Goal: Task Accomplishment & Management: Use online tool/utility

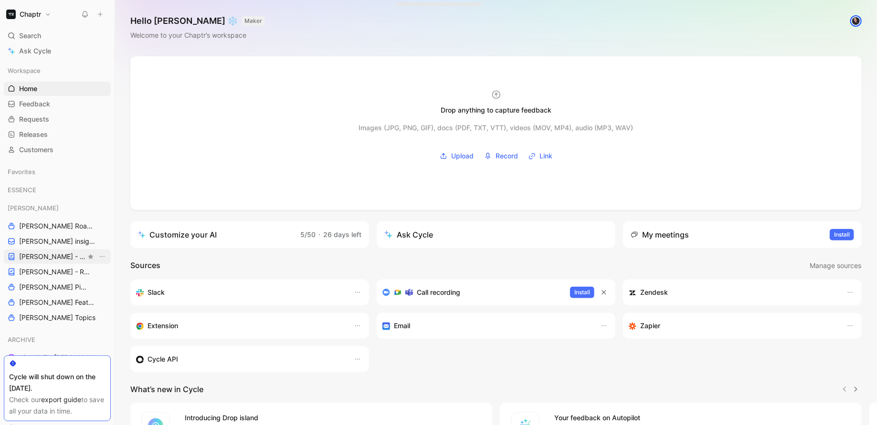
click at [32, 258] on span "[PERSON_NAME] - PLANNINGS" at bounding box center [52, 257] width 67 height 10
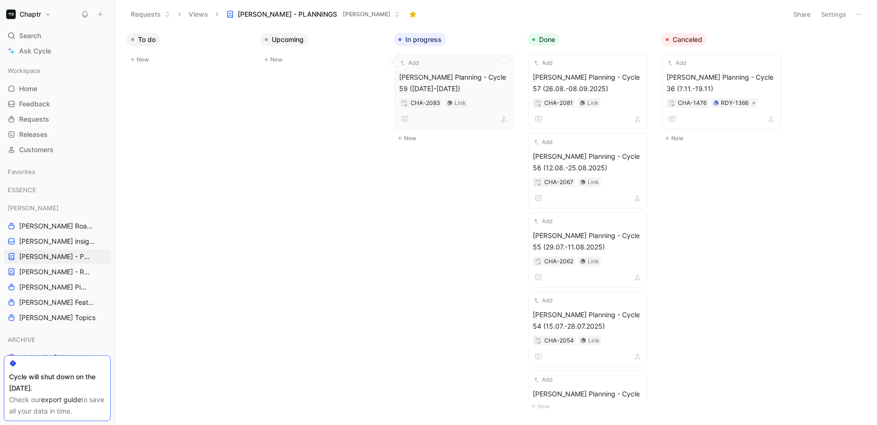
click at [425, 73] on span "Reedy Planning - Cycle 59 (09.09-22.09.2025)" at bounding box center [454, 83] width 111 height 23
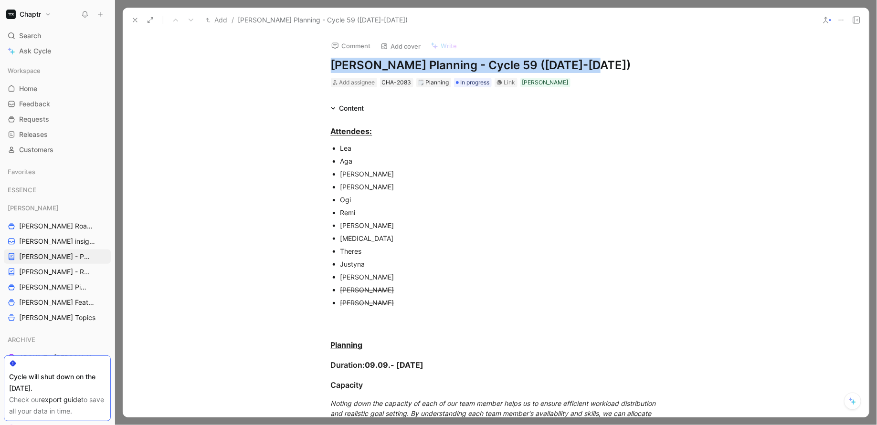
drag, startPoint x: 328, startPoint y: 64, endPoint x: 598, endPoint y: 65, distance: 270.1
click at [598, 65] on h1 "Reedy Planning - Cycle 59 (09.09-22.09.2025)" at bounding box center [496, 65] width 330 height 15
copy h1 "Reedy Planning - Cycle 59 (09.09-22.09.2025)"
click at [134, 21] on use at bounding box center [135, 20] width 4 height 4
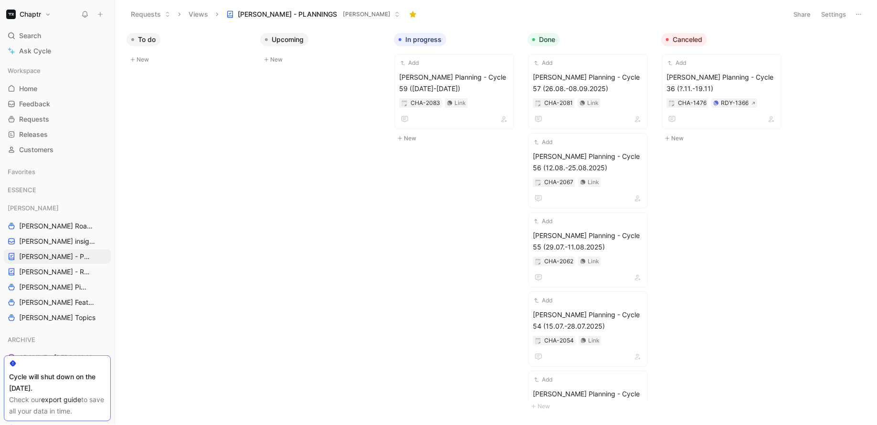
click at [295, 61] on button "New" at bounding box center [323, 59] width 126 height 11
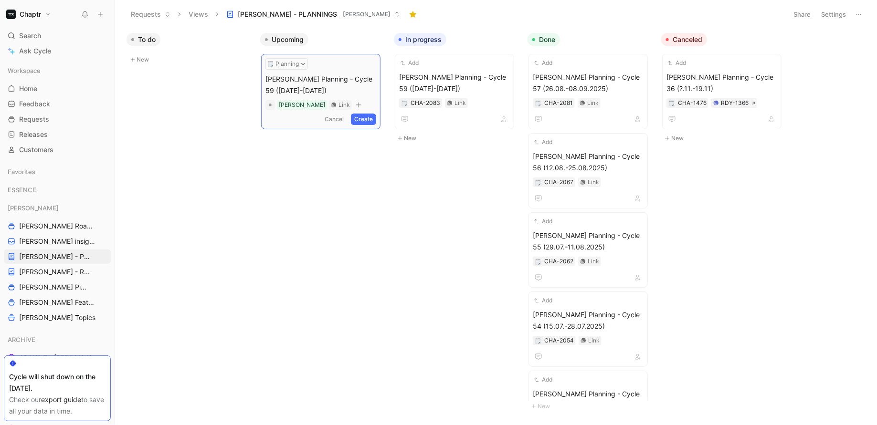
click at [347, 78] on span "Reedy Planning - Cycle 59 (09.09-22.09.2025)" at bounding box center [320, 84] width 111 height 23
click at [359, 79] on span "Reedy Planning - Cycle 60 (09.09-22.09.2025)" at bounding box center [320, 84] width 111 height 23
drag, startPoint x: 273, startPoint y: 89, endPoint x: 266, endPoint y: 88, distance: 7.3
click at [266, 88] on span "Reedy Planning - Cycle 60 (23.09-22.09.2025)" at bounding box center [320, 84] width 111 height 23
click at [361, 120] on button "Create" at bounding box center [363, 119] width 25 height 11
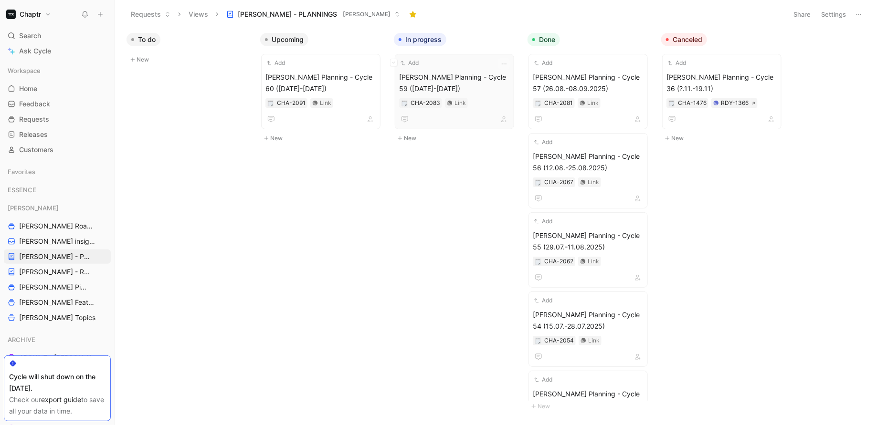
click at [464, 80] on span "Reedy Planning - Cycle 59 (09.09-22.09.2025)" at bounding box center [454, 83] width 111 height 23
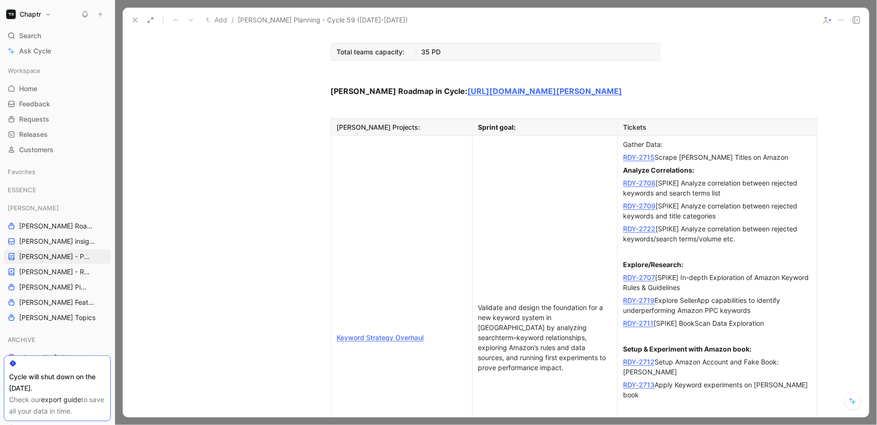
scroll to position [1201, 0]
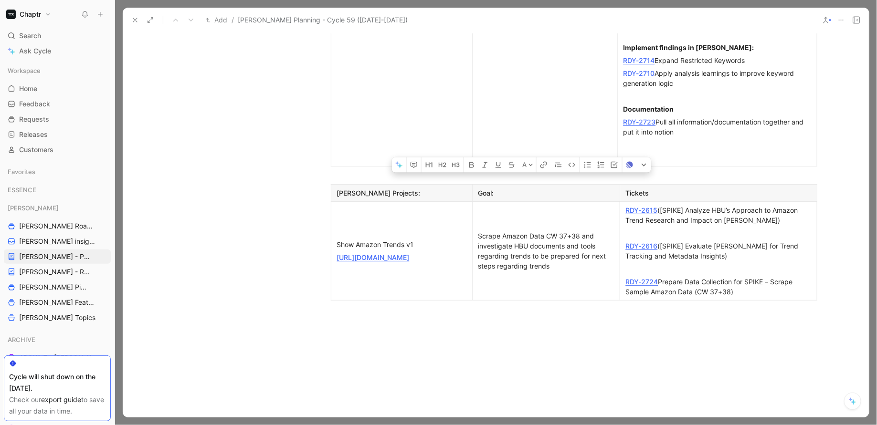
drag, startPoint x: 327, startPoint y: 130, endPoint x: 714, endPoint y: 147, distance: 386.9
copy div "Attendees: Lea Aga Ivan Eshan Ogi Remi Sven Mili Theres Justyna Marco Blumendor…"
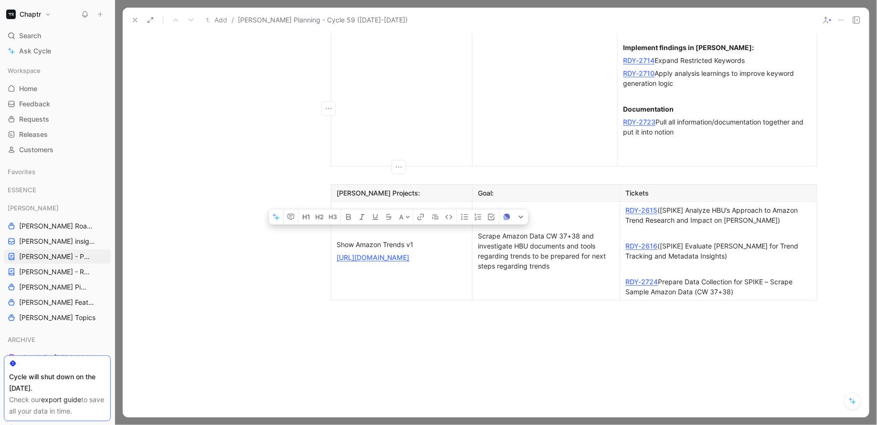
click at [134, 20] on use at bounding box center [135, 20] width 4 height 4
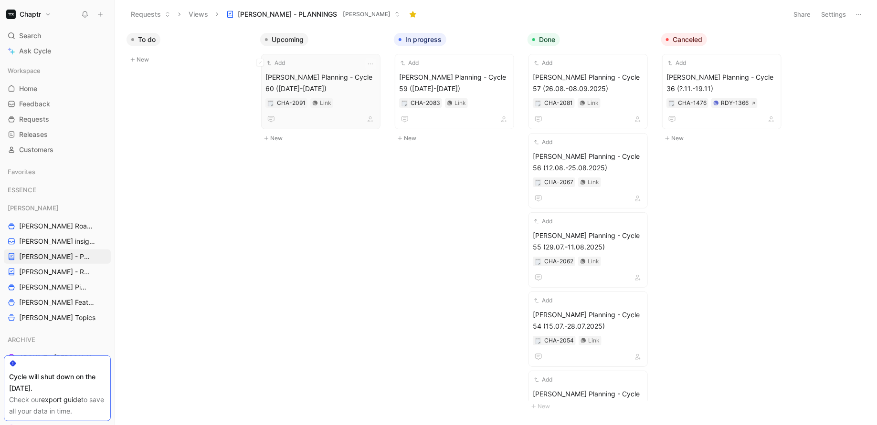
click at [309, 76] on span "Reedy Planning - Cycle 60 (23.09-20.10.2025)" at bounding box center [320, 83] width 111 height 23
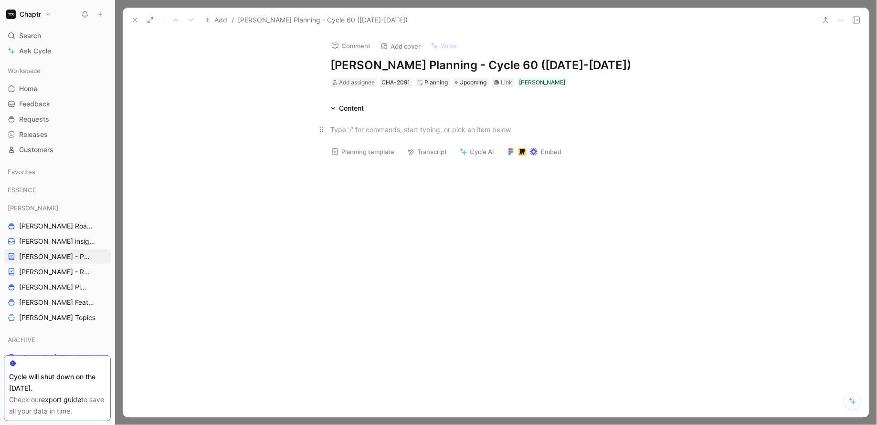
click at [361, 127] on div at bounding box center [496, 130] width 330 height 10
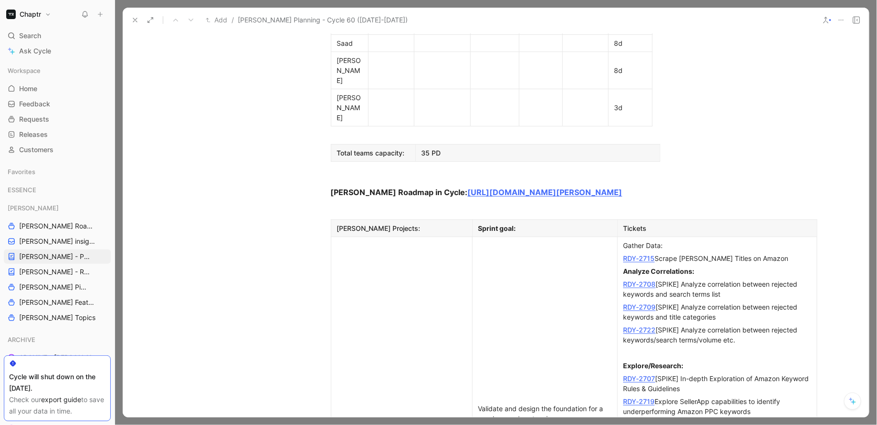
scroll to position [729, 0]
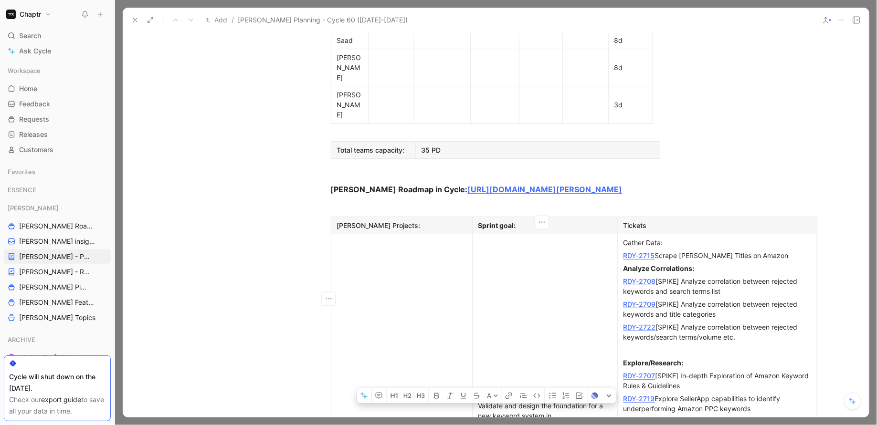
drag, startPoint x: 475, startPoint y: 265, endPoint x: 524, endPoint y: 342, distance: 90.8
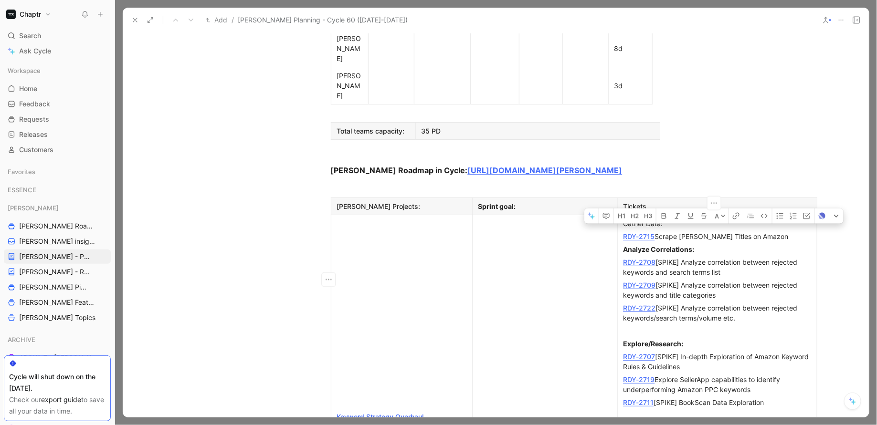
scroll to position [559, 0]
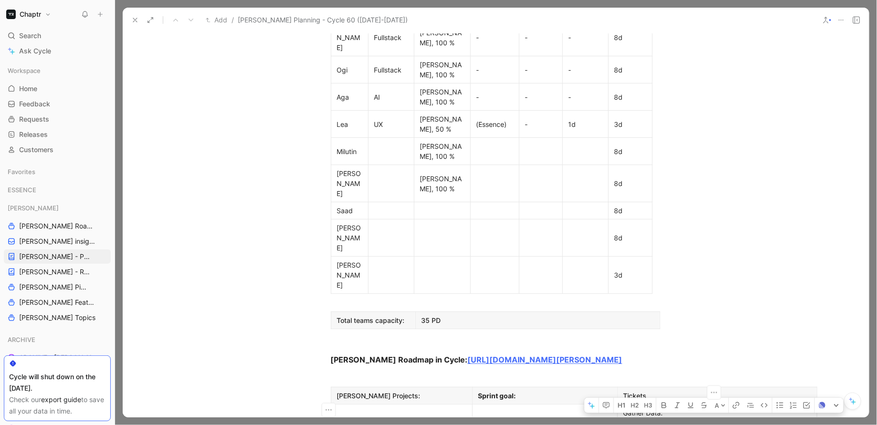
drag, startPoint x: 621, startPoint y: 109, endPoint x: 743, endPoint y: 360, distance: 279.2
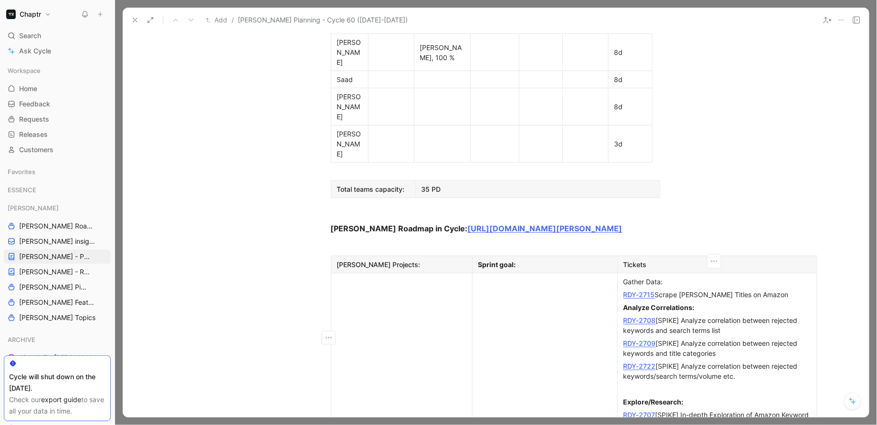
scroll to position [699, 0]
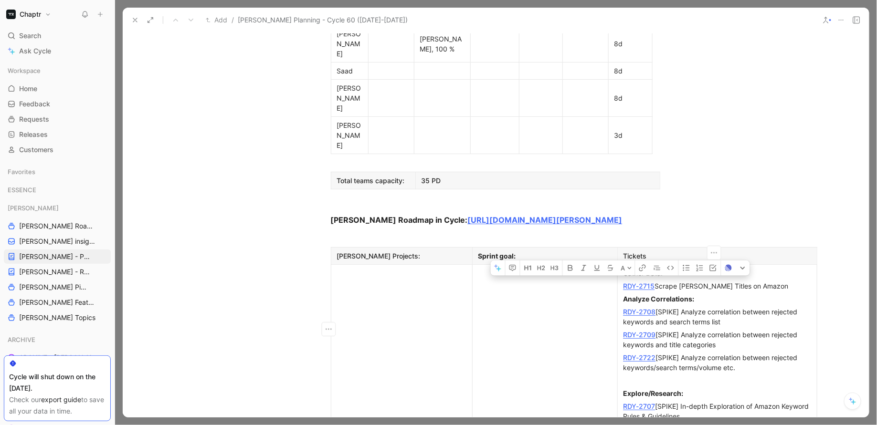
drag, startPoint x: 619, startPoint y: 139, endPoint x: 702, endPoint y: 392, distance: 266.1
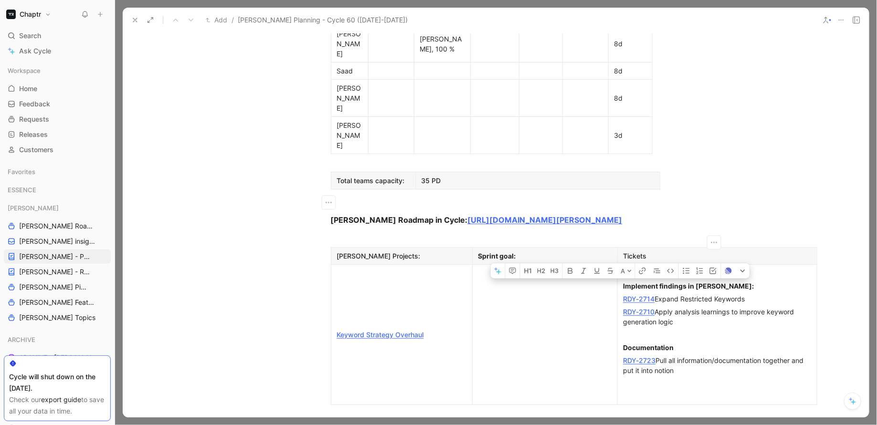
drag, startPoint x: 619, startPoint y: 149, endPoint x: 690, endPoint y: 248, distance: 121.2
click at [690, 265] on td "Implement findings in Reedy: RDY-2714 Expand Restricted Keywords RDY-2710 Apply…" at bounding box center [716, 335] width 199 height 140
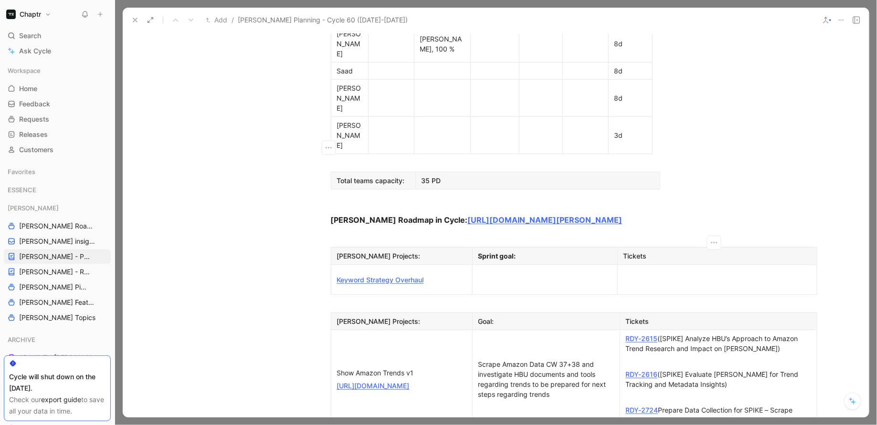
click at [567, 275] on div at bounding box center [544, 280] width 133 height 10
click at [643, 281] on div at bounding box center [717, 286] width 188 height 10
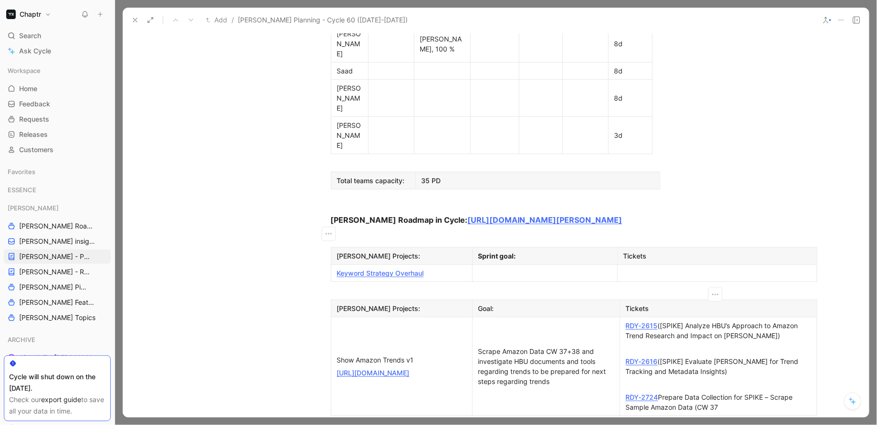
click at [635, 322] on link "RDY-2615" at bounding box center [642, 326] width 32 height 8
click at [645, 357] on link "RDY-2616" at bounding box center [642, 361] width 32 height 8
click at [637, 392] on div "RDY-2724 Prepare Data Collection for SPIKE – Scrape Sample Amazon Data (CW 37" at bounding box center [718, 402] width 185 height 20
click at [638, 393] on link "RDY-2724" at bounding box center [642, 397] width 32 height 8
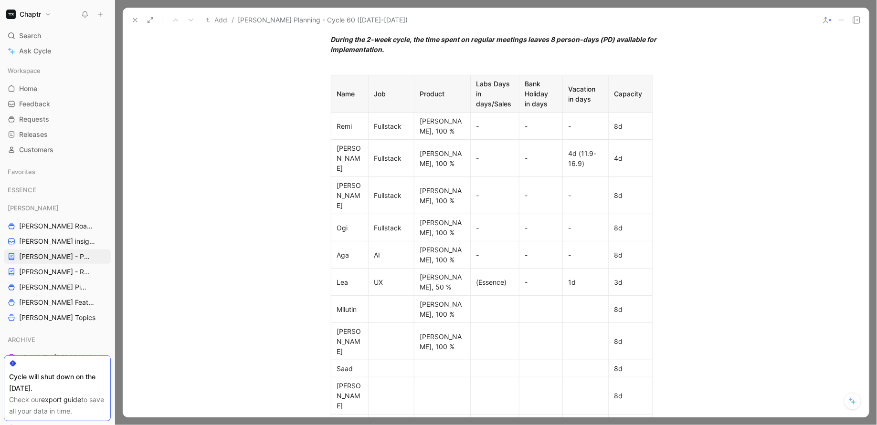
scroll to position [398, 0]
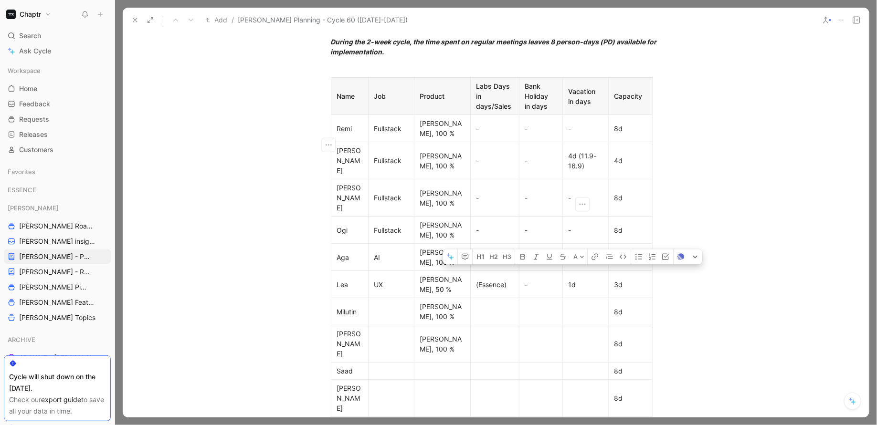
drag, startPoint x: 563, startPoint y: 140, endPoint x: 587, endPoint y: 150, distance: 26.5
click at [587, 150] on p "4d (11.9-16.9)" at bounding box center [586, 160] width 42 height 23
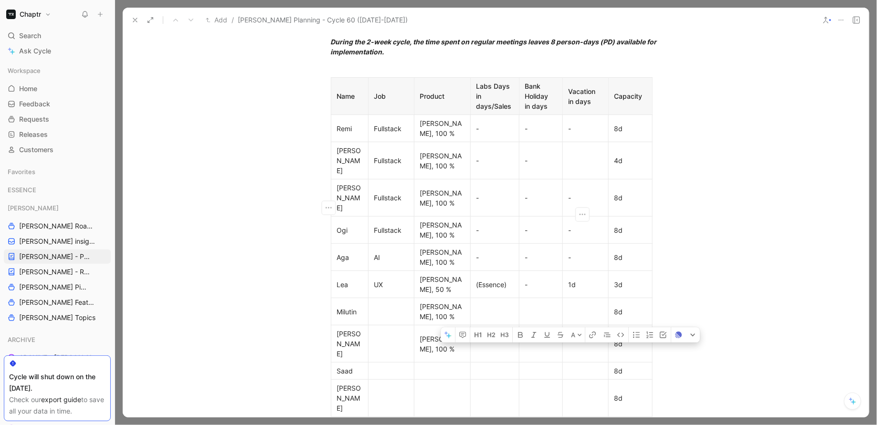
drag, startPoint x: 578, startPoint y: 207, endPoint x: 565, endPoint y: 207, distance: 13.8
click at [568, 280] on div "1d" at bounding box center [585, 285] width 34 height 10
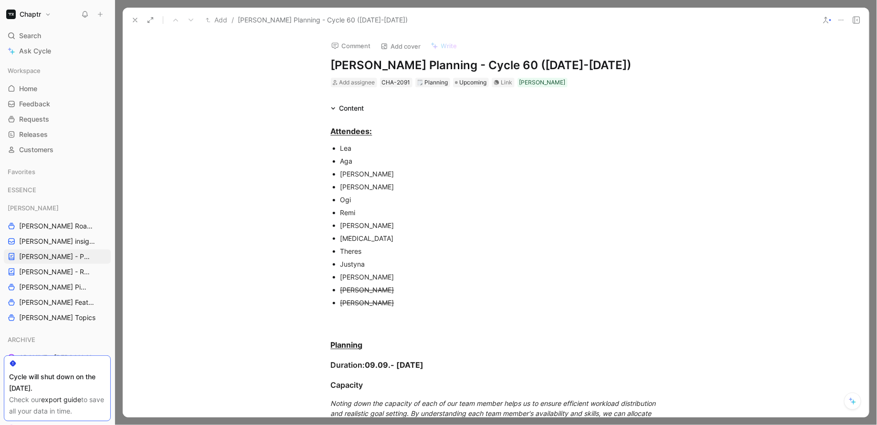
scroll to position [0, 0]
drag, startPoint x: 480, startPoint y: 63, endPoint x: 579, endPoint y: 62, distance: 99.7
click at [579, 62] on h1 "Reedy Planning - Cycle 60 (23.09-20.10.2025)" at bounding box center [496, 65] width 330 height 15
copy h1 "23.09-20.10.2025"
drag, startPoint x: 364, startPoint y: 364, endPoint x: 437, endPoint y: 363, distance: 73.0
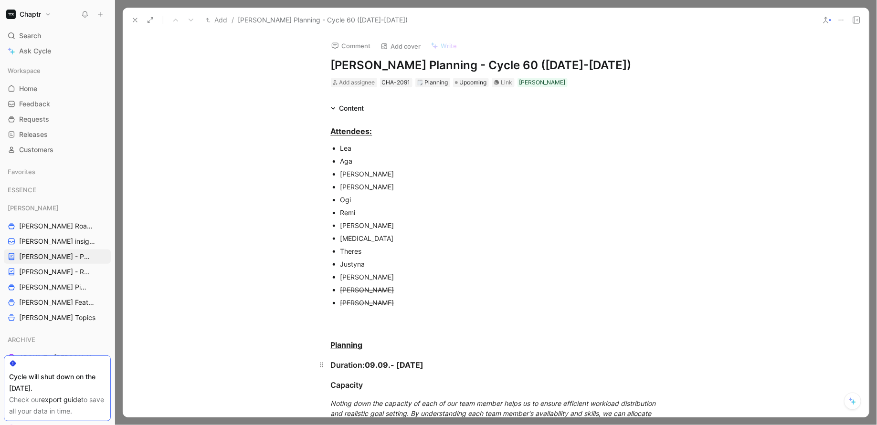
click at [437, 363] on div "Duration: 09.09.- 22.09.2025" at bounding box center [496, 364] width 330 height 11
paste div
click at [454, 316] on div at bounding box center [496, 318] width 330 height 10
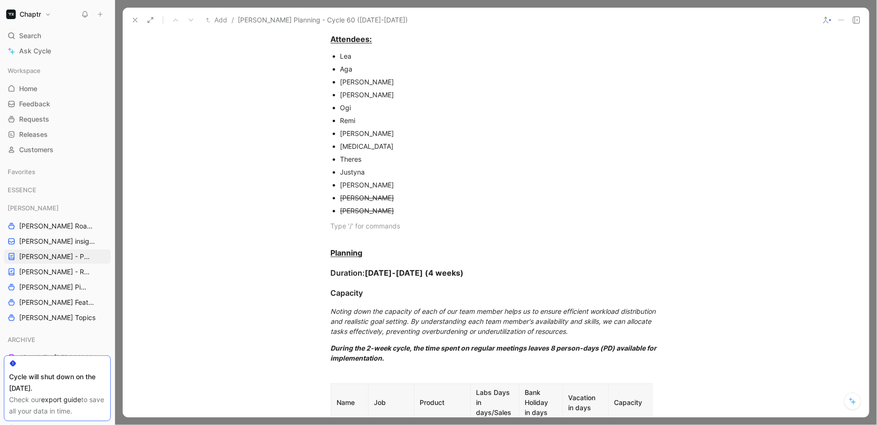
scroll to position [111, 0]
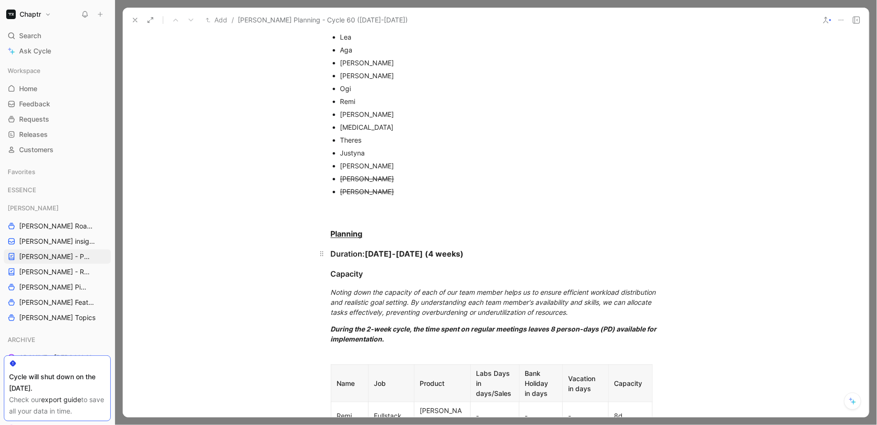
click at [441, 252] on strong "23.09-20.10.2025 (4 weeks)" at bounding box center [414, 254] width 99 height 10
click at [601, 277] on div "Capacity" at bounding box center [496, 273] width 330 height 11
click at [464, 250] on strong "23.09-20.10.2025 (3 weeks)" at bounding box center [414, 254] width 99 height 10
click at [560, 197] on p "Darryll Colthrust" at bounding box center [500, 191] width 321 height 13
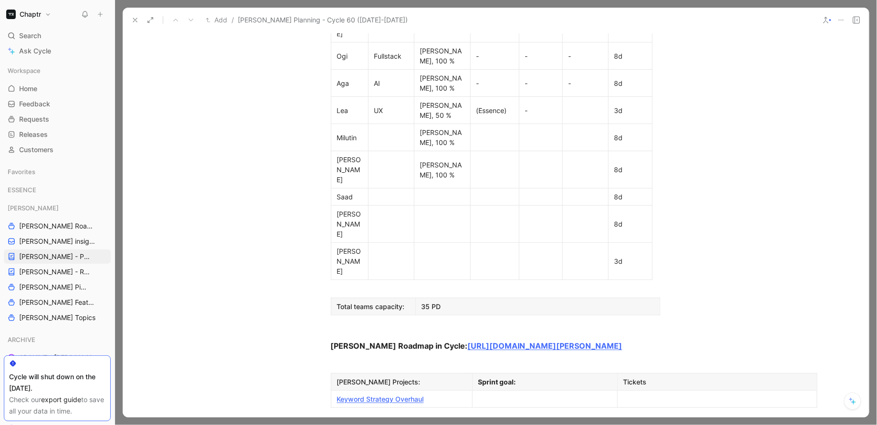
scroll to position [576, 0]
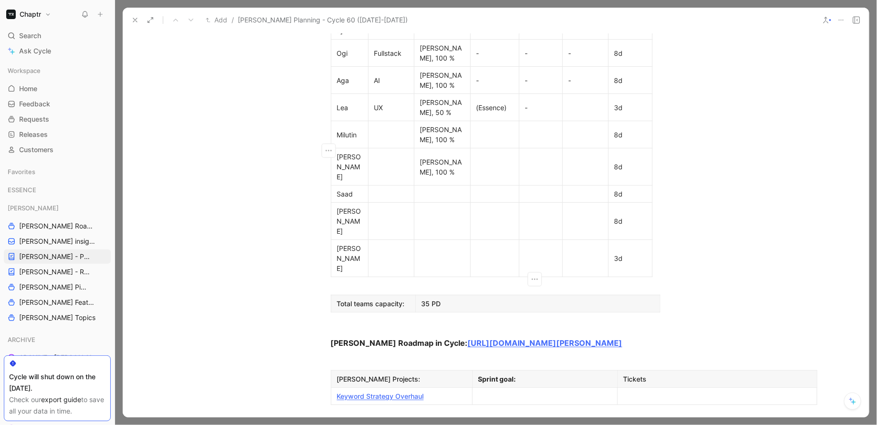
click at [426, 299] on div "35 PD" at bounding box center [537, 304] width 232 height 10
click at [136, 24] on button at bounding box center [134, 19] width 13 height 13
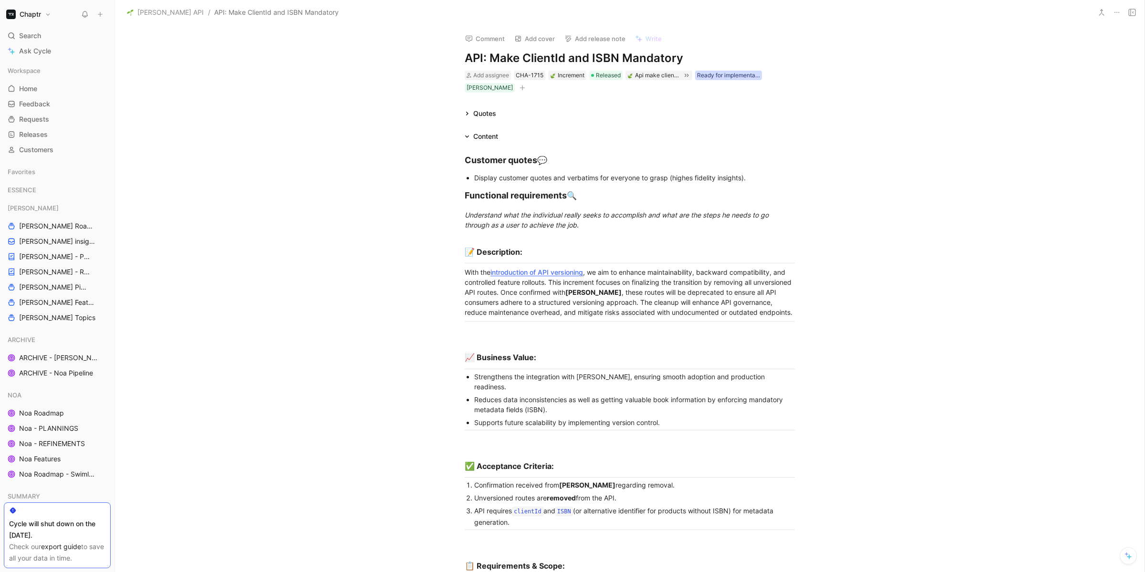
click at [719, 73] on div "Ready for implementation" at bounding box center [728, 76] width 63 height 10
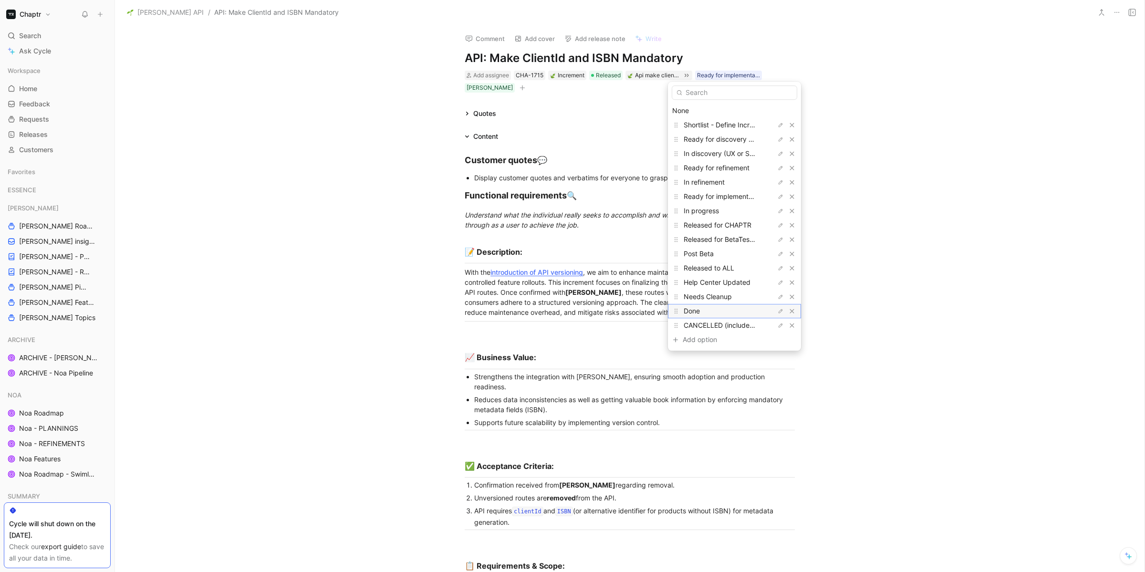
click at [725, 313] on div "Done" at bounding box center [720, 310] width 72 height 11
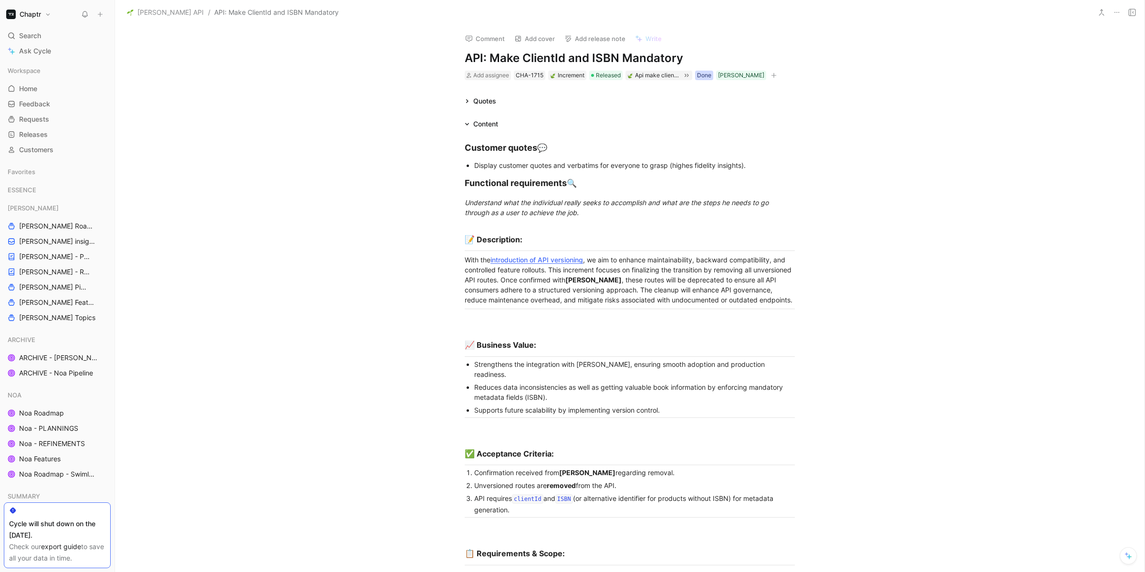
click at [707, 76] on div "Done" at bounding box center [704, 76] width 14 height 10
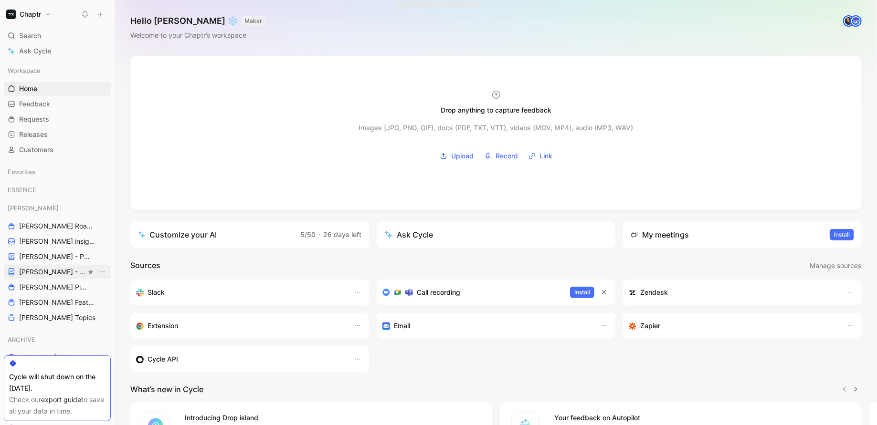
click at [39, 268] on span "[PERSON_NAME] - REFINEMENTS" at bounding box center [52, 272] width 67 height 10
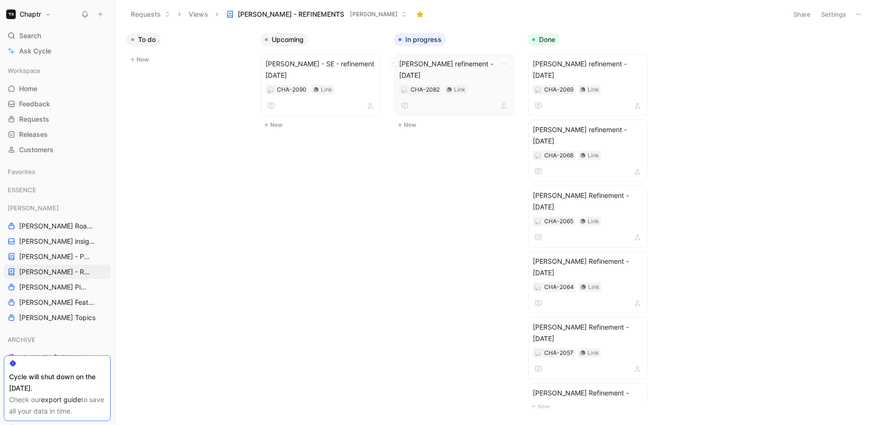
click at [452, 66] on span "[PERSON_NAME] refinement - [DATE]" at bounding box center [454, 69] width 111 height 23
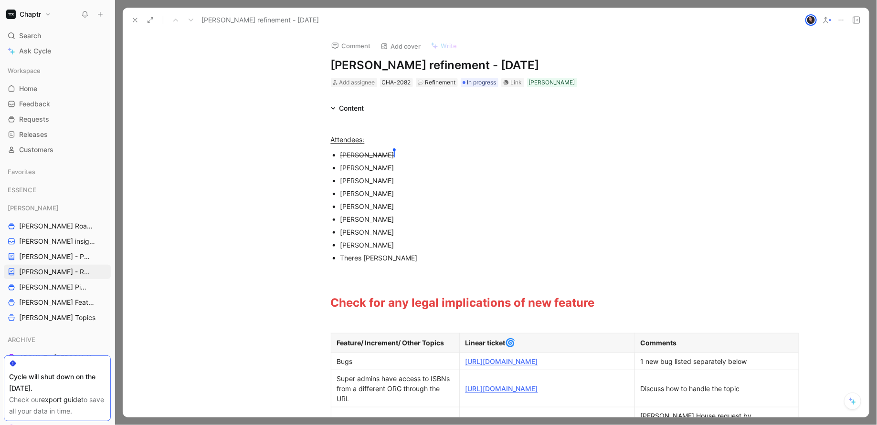
drag, startPoint x: 328, startPoint y: 64, endPoint x: 496, endPoint y: 63, distance: 168.0
click at [496, 63] on h1 "[PERSON_NAME] refinement - [DATE]" at bounding box center [496, 65] width 330 height 15
copy h1 "[PERSON_NAME] refinement - [DATE]"
click at [136, 21] on icon at bounding box center [135, 20] width 8 height 8
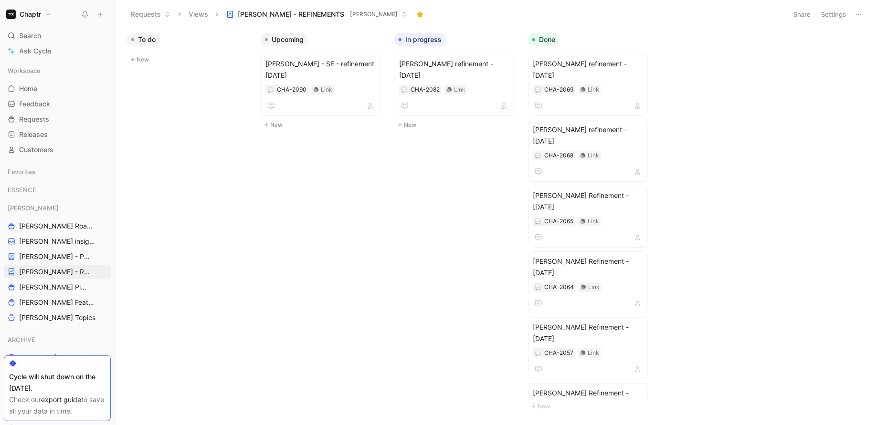
click at [275, 119] on button "New" at bounding box center [323, 124] width 126 height 11
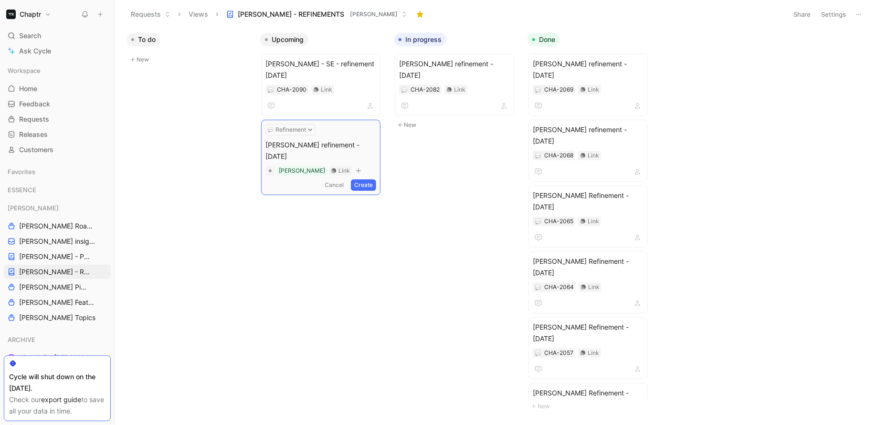
drag, startPoint x: 328, startPoint y: 131, endPoint x: 335, endPoint y: 130, distance: 6.2
click at [335, 139] on span "[PERSON_NAME] refinement - [DATE]" at bounding box center [320, 150] width 111 height 23
click at [360, 179] on button "Create" at bounding box center [363, 184] width 25 height 11
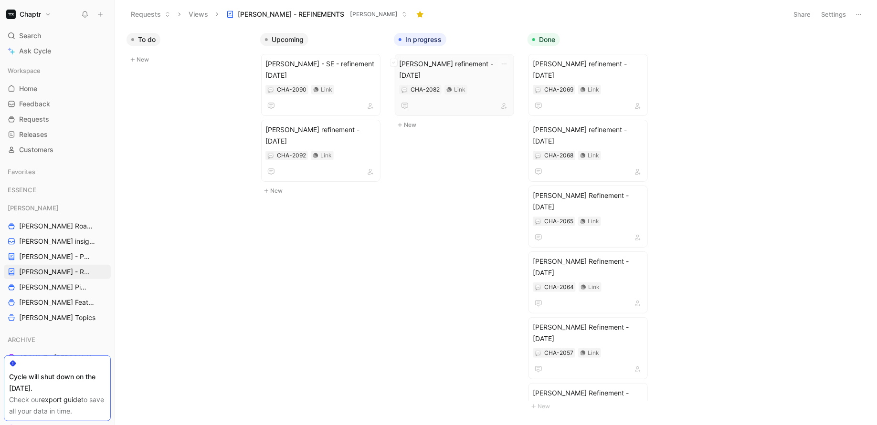
click at [456, 61] on span "[PERSON_NAME] refinement - [DATE]" at bounding box center [454, 69] width 111 height 23
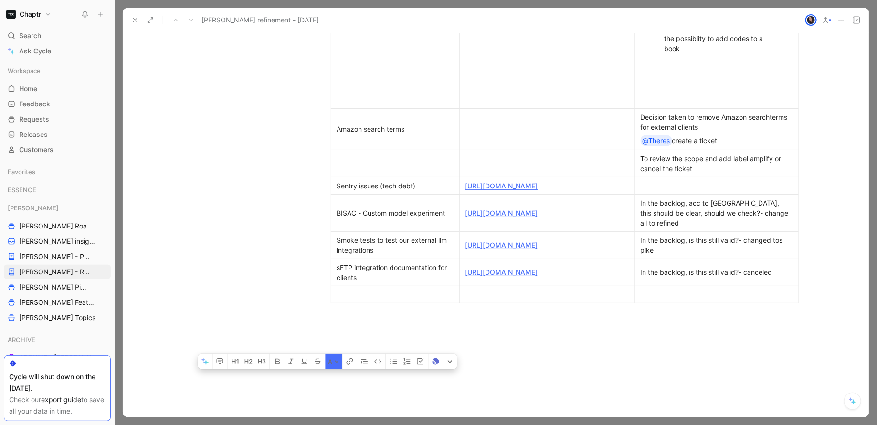
scroll to position [795, 0]
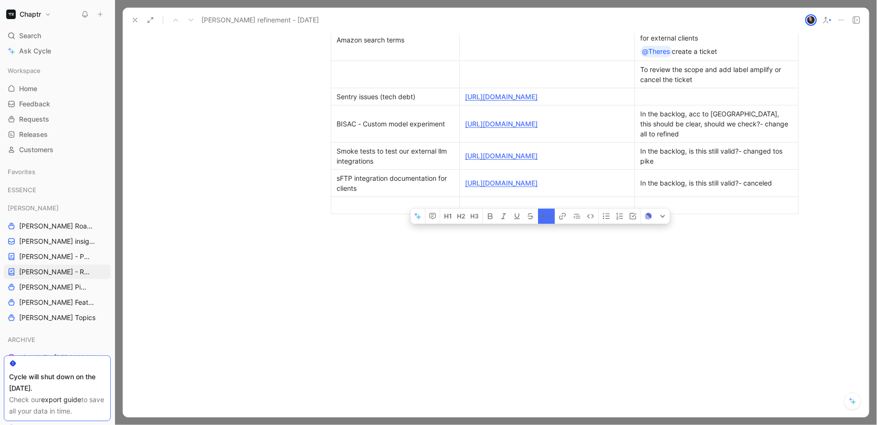
drag, startPoint x: 326, startPoint y: 140, endPoint x: 754, endPoint y: 202, distance: 432.1
copy div "Loremipsu: Dolo Sitametco Adi Elitseddo Eiusmodte Incididuntu Labor Etdolorema …"
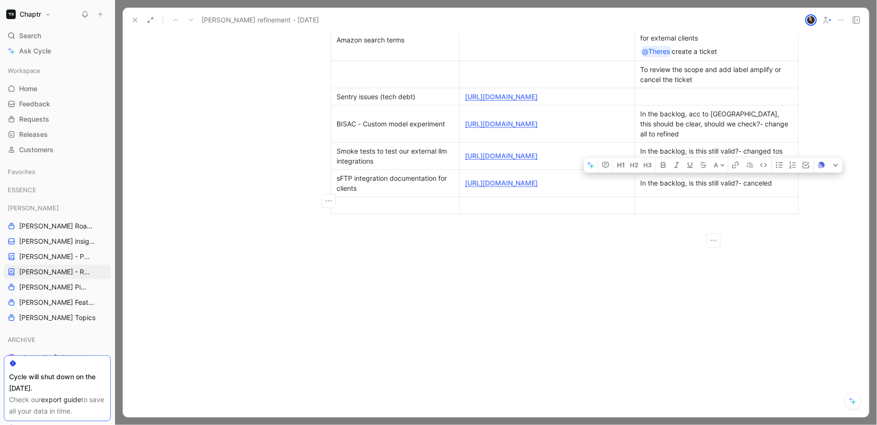
click at [132, 21] on icon at bounding box center [135, 20] width 8 height 8
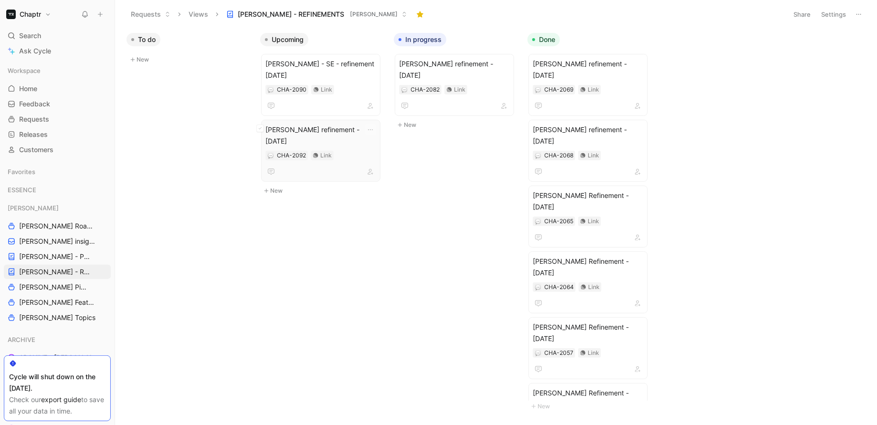
click at [323, 124] on span "[PERSON_NAME] refinement - [DATE]" at bounding box center [320, 135] width 111 height 23
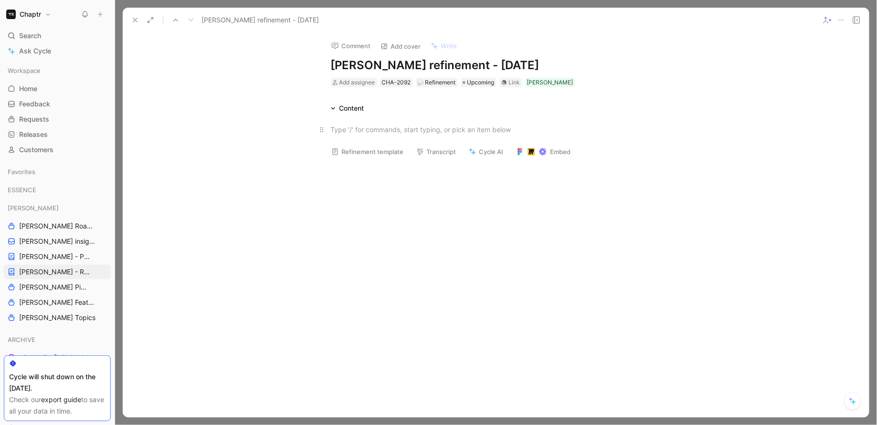
click at [382, 134] on div at bounding box center [496, 130] width 330 height 10
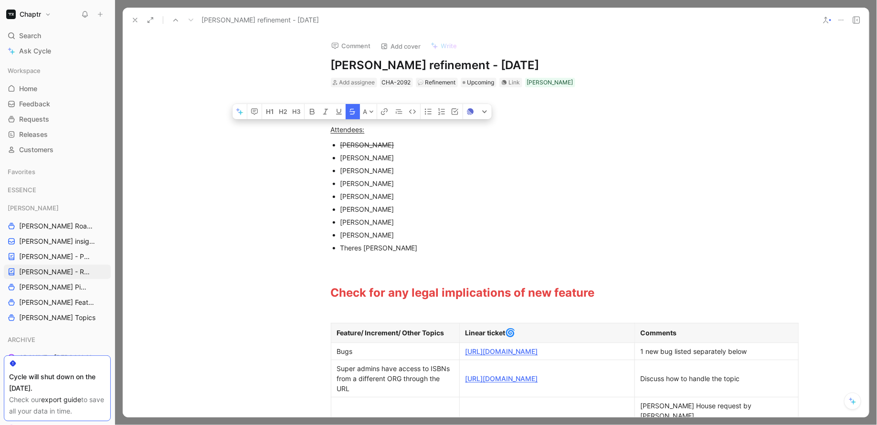
drag, startPoint x: 389, startPoint y: 142, endPoint x: 328, endPoint y: 144, distance: 60.6
click at [328, 144] on ul "[PERSON_NAME] [PERSON_NAME] [PERSON_NAME] [PERSON_NAME] [PERSON_NAME] [PERSON_N…" at bounding box center [496, 196] width 366 height 116
click at [353, 115] on icon "button" at bounding box center [352, 112] width 6 height 6
click at [397, 227] on p "[PERSON_NAME]" at bounding box center [500, 222] width 321 height 13
click at [397, 250] on div "Theres [PERSON_NAME]" at bounding box center [500, 248] width 321 height 10
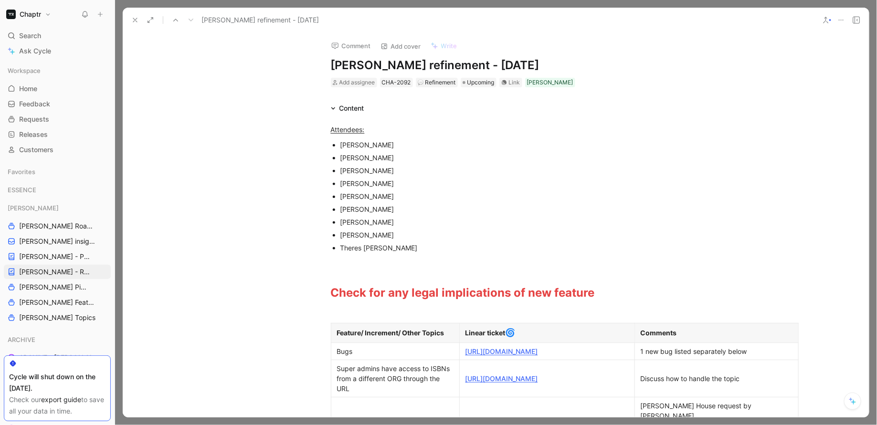
click at [400, 181] on div "[PERSON_NAME]" at bounding box center [500, 183] width 321 height 10
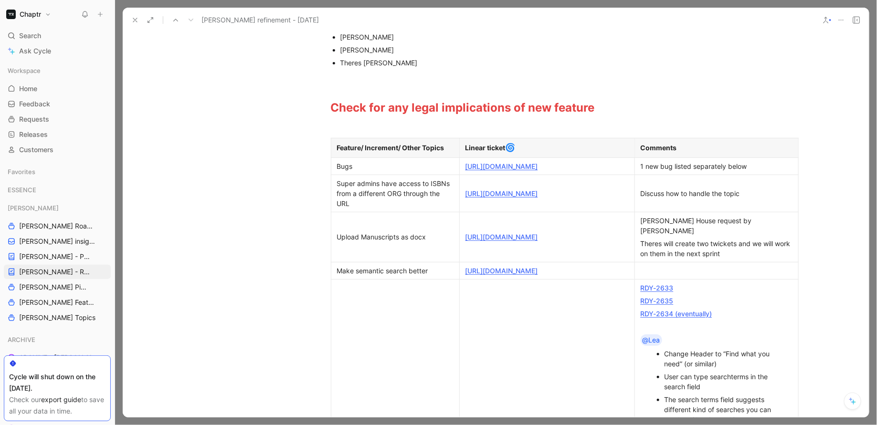
scroll to position [213, 0]
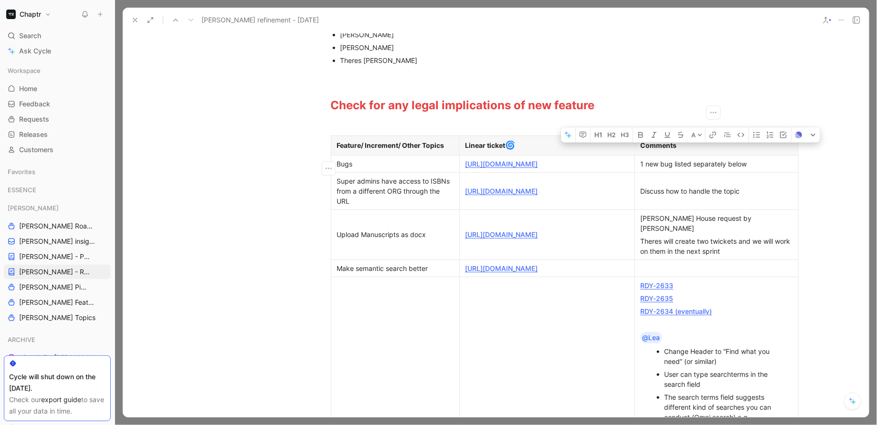
drag, startPoint x: 635, startPoint y: 169, endPoint x: 758, endPoint y: 171, distance: 122.7
click at [758, 170] on p "1 new bug listed separately below" at bounding box center [716, 163] width 159 height 13
click at [331, 199] on td "Super admins have access to ISBNs from a different ORG through the URL" at bounding box center [395, 190] width 128 height 37
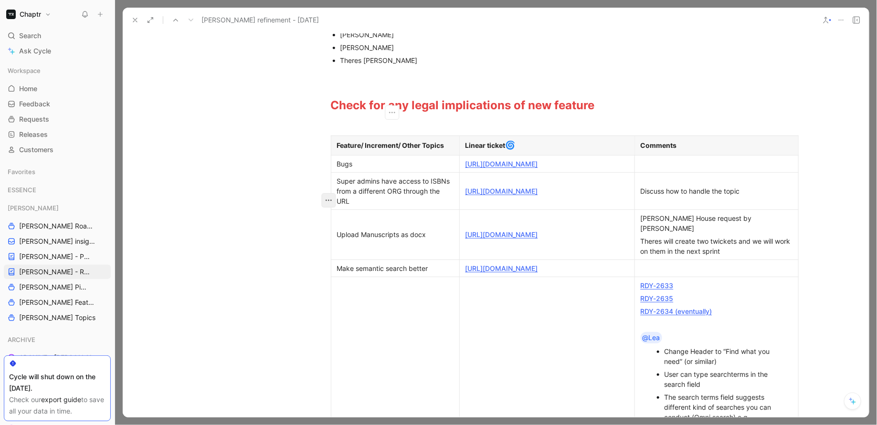
click at [325, 200] on icon "button" at bounding box center [328, 200] width 6 height 1
click at [321, 235] on span "Delete row" at bounding box center [321, 236] width 33 height 8
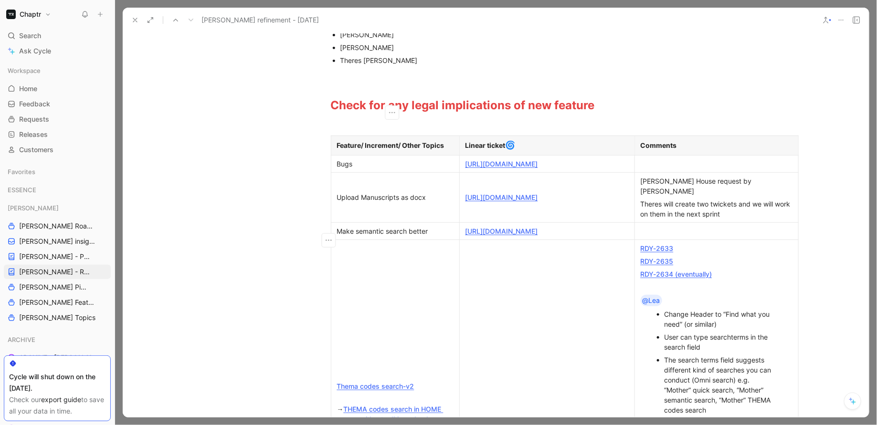
click at [357, 230] on td "Make semantic search better" at bounding box center [395, 230] width 128 height 17
click at [324, 239] on icon "button" at bounding box center [329, 241] width 10 height 10
click at [319, 272] on span "Delete row" at bounding box center [321, 276] width 33 height 8
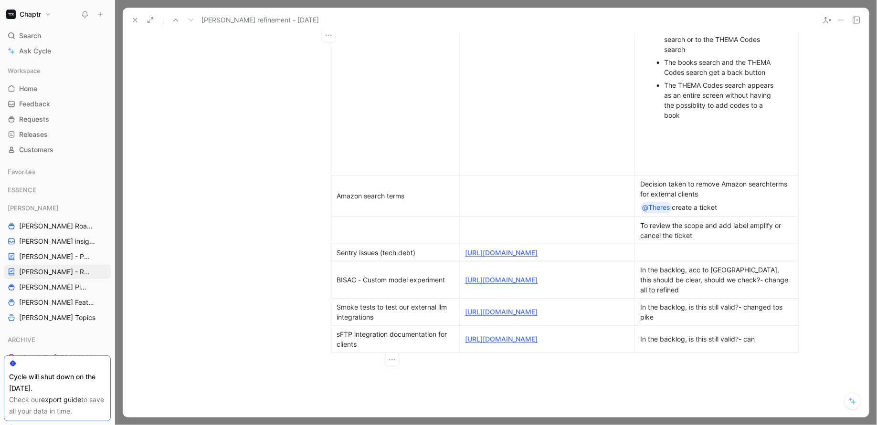
scroll to position [601, 0]
click at [337, 283] on div "BISAC - Custom model experiment" at bounding box center [395, 279] width 116 height 10
click at [326, 281] on icon "button" at bounding box center [329, 283] width 10 height 10
click at [313, 315] on span "Delete row" at bounding box center [321, 318] width 33 height 8
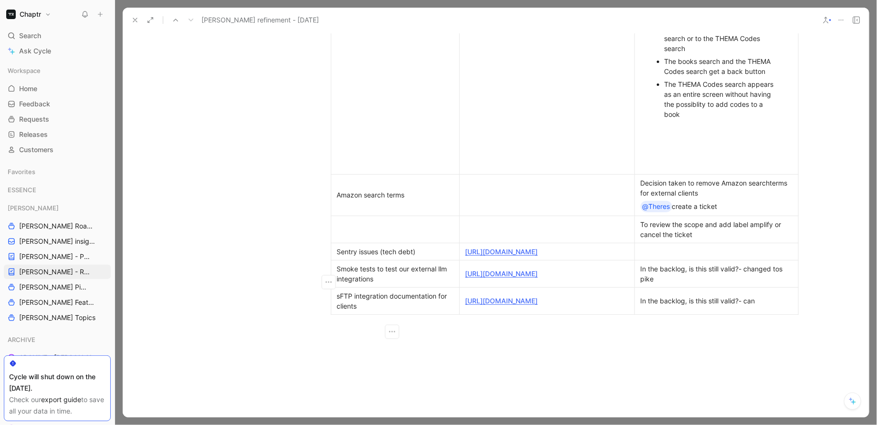
click at [472, 278] on link "[URL][DOMAIN_NAME]" at bounding box center [501, 274] width 73 height 8
click at [325, 282] on icon "button" at bounding box center [328, 282] width 6 height 1
click at [319, 316] on span "Delete row" at bounding box center [321, 318] width 33 height 8
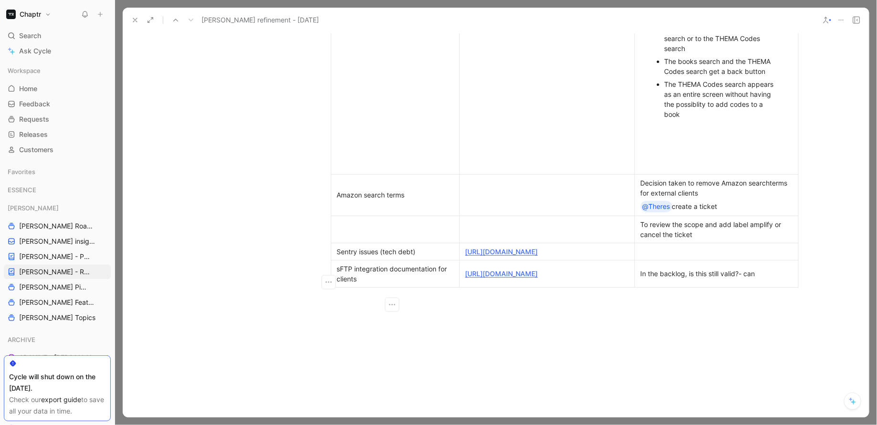
click at [495, 278] on link "[URL][DOMAIN_NAME]" at bounding box center [501, 274] width 73 height 8
click at [324, 284] on icon "button" at bounding box center [329, 283] width 10 height 10
click at [316, 314] on span "Delete row" at bounding box center [321, 318] width 33 height 8
click at [324, 258] on icon "button" at bounding box center [329, 256] width 10 height 10
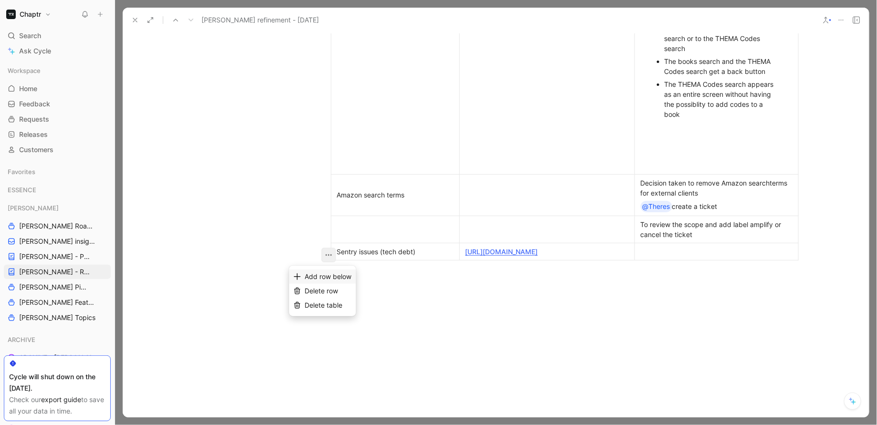
click at [318, 273] on span "Add row below" at bounding box center [328, 276] width 47 height 8
click at [485, 274] on div at bounding box center [546, 269] width 163 height 10
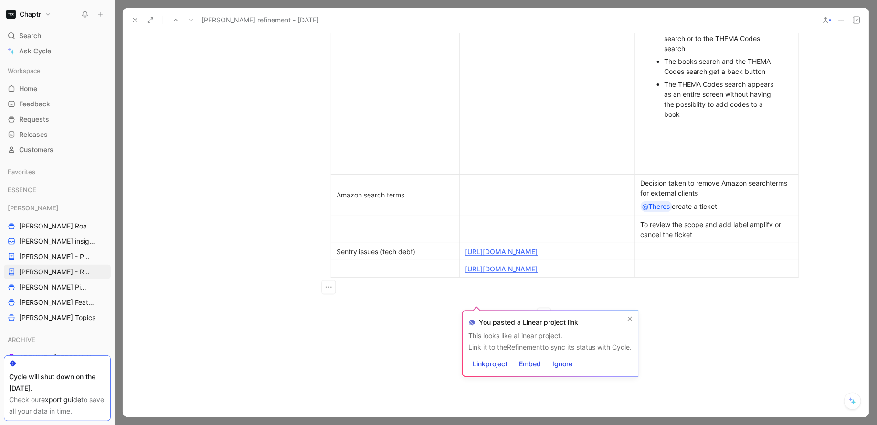
click at [373, 275] on td at bounding box center [395, 268] width 128 height 17
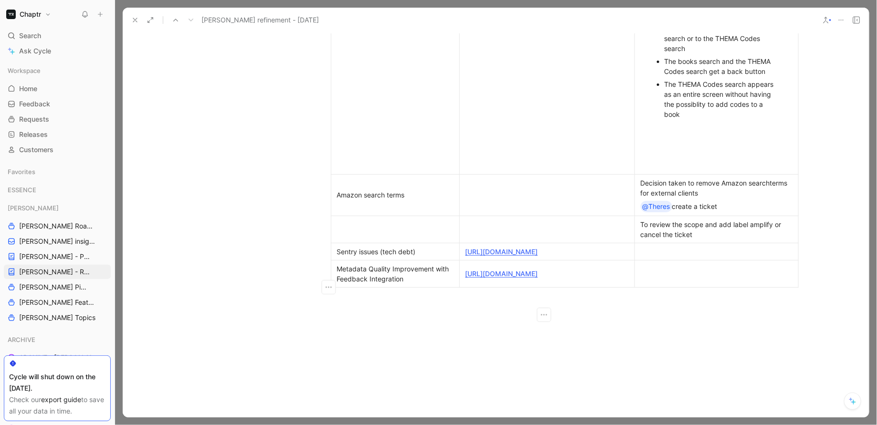
click at [534, 279] on div "[URL][DOMAIN_NAME]" at bounding box center [546, 274] width 163 height 10
click at [400, 297] on td "Metadata Quality Improvement with Feedback Integration" at bounding box center [395, 278] width 128 height 37
drag, startPoint x: 547, startPoint y: 298, endPoint x: 461, endPoint y: 274, distance: 89.7
click at [461, 274] on p "[URL][DOMAIN_NAME]" at bounding box center [546, 278] width 171 height 33
drag, startPoint x: 534, startPoint y: 298, endPoint x: 462, endPoint y: 275, distance: 74.7
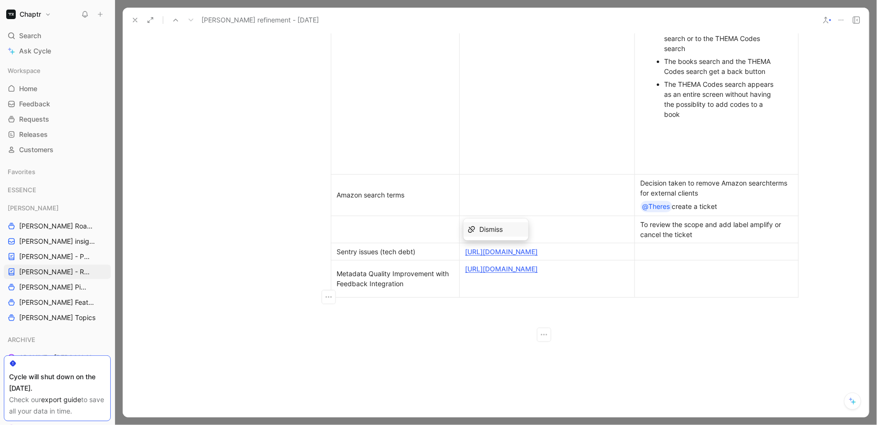
click at [465, 275] on div "[URL][DOMAIN_NAME]" at bounding box center [546, 279] width 163 height 30
click at [402, 289] on div "Metadata Quality Improvement with Feedback Integration" at bounding box center [395, 279] width 116 height 20
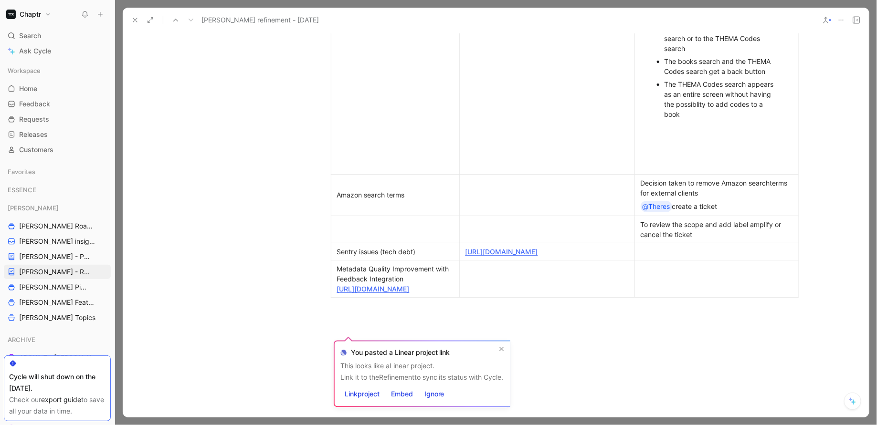
click at [521, 294] on div at bounding box center [546, 279] width 163 height 30
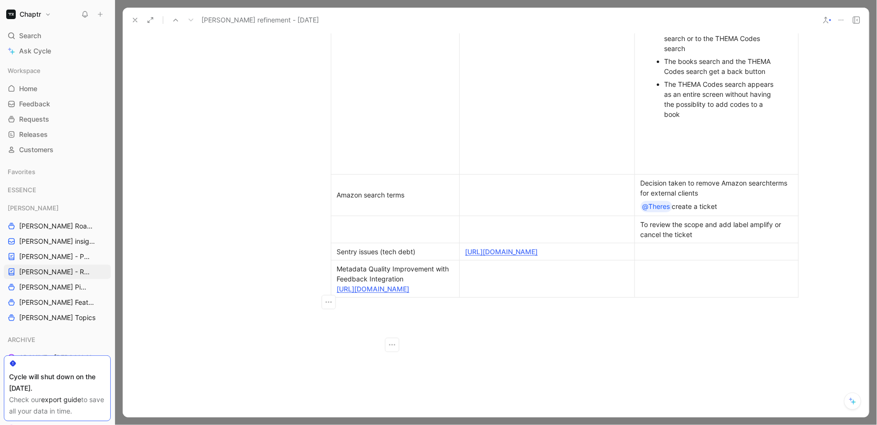
click at [477, 275] on td at bounding box center [546, 278] width 175 height 37
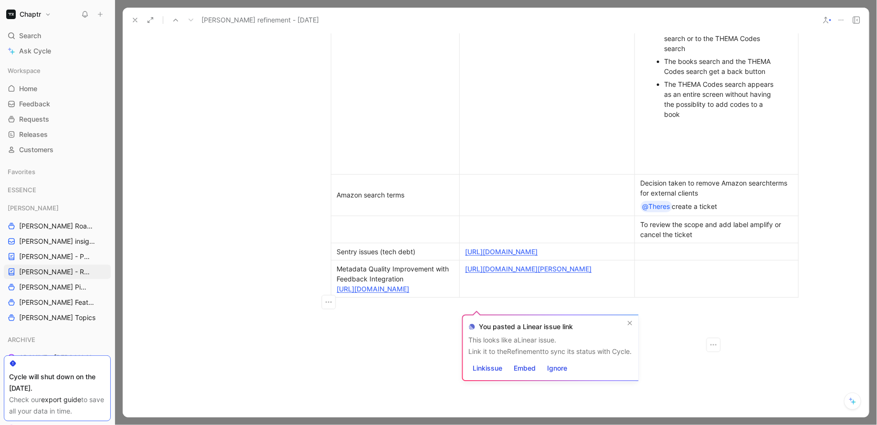
click at [659, 284] on td at bounding box center [716, 278] width 164 height 37
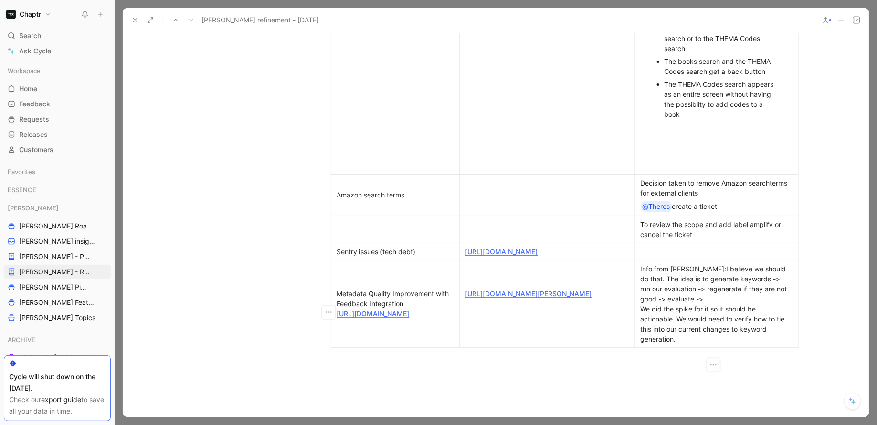
click at [690, 275] on div "Info from [PERSON_NAME]: I believe we should do that. The idea is to generate k…" at bounding box center [716, 304] width 152 height 80
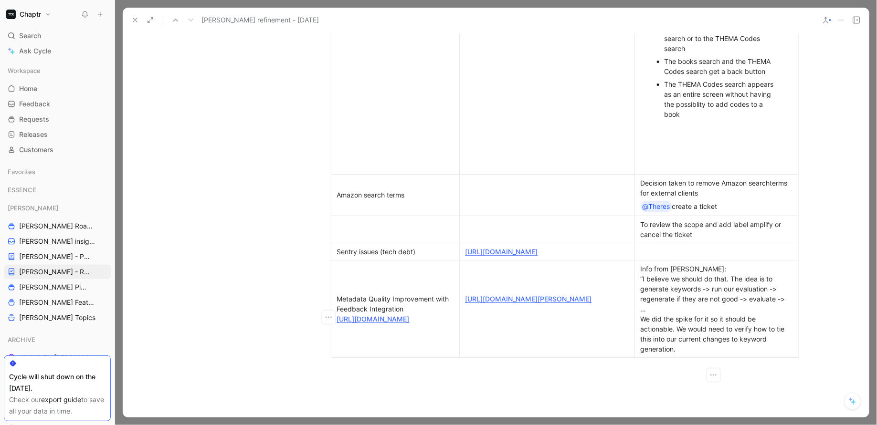
click at [683, 354] on div "Info from [PERSON_NAME]: “ I believe we should do that. The idea is to generate…" at bounding box center [716, 309] width 152 height 90
click at [404, 301] on div "Metadata Quality Improvement with Feedback Integration [URL][DOMAIN_NAME]" at bounding box center [395, 309] width 116 height 30
click at [326, 317] on icon "button" at bounding box center [329, 318] width 10 height 10
click at [316, 336] on span "Add row below" at bounding box center [328, 339] width 47 height 8
click at [494, 371] on div at bounding box center [546, 366] width 163 height 10
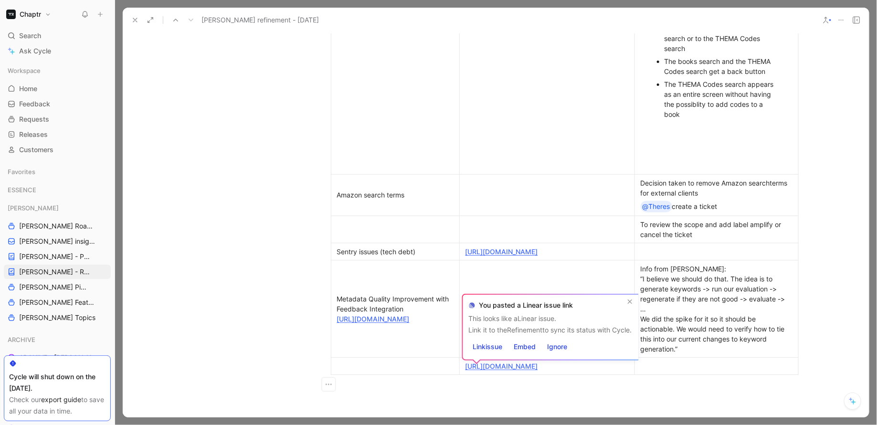
click at [392, 374] on td at bounding box center [395, 365] width 128 height 17
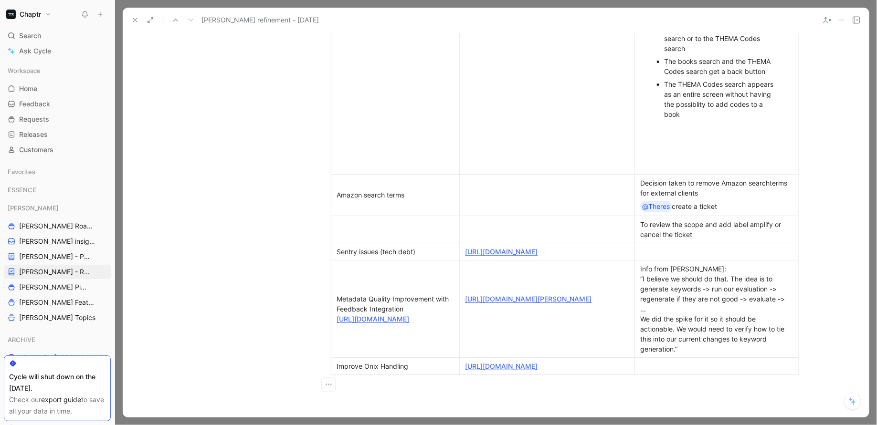
click at [508, 370] on link "[URL][DOMAIN_NAME]" at bounding box center [501, 366] width 73 height 8
click at [667, 371] on div at bounding box center [716, 366] width 152 height 10
click at [341, 227] on div at bounding box center [395, 229] width 116 height 10
click at [325, 230] on icon "button" at bounding box center [329, 229] width 10 height 10
click at [321, 248] on span "Add row below" at bounding box center [328, 250] width 47 height 8
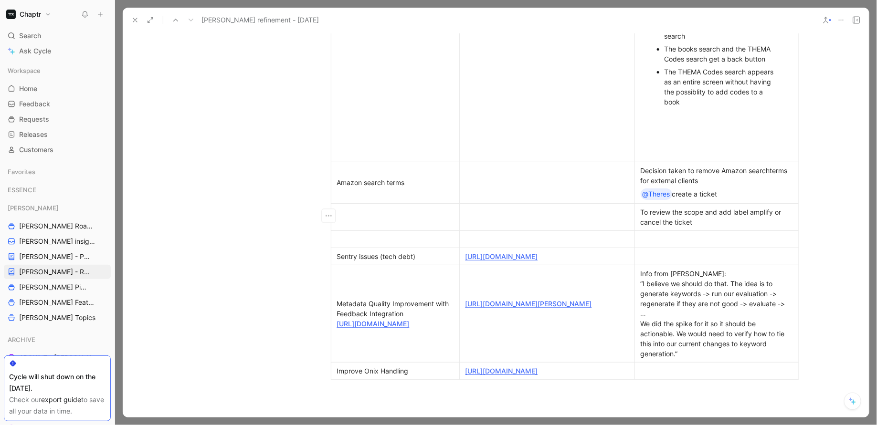
scroll to position [633, 0]
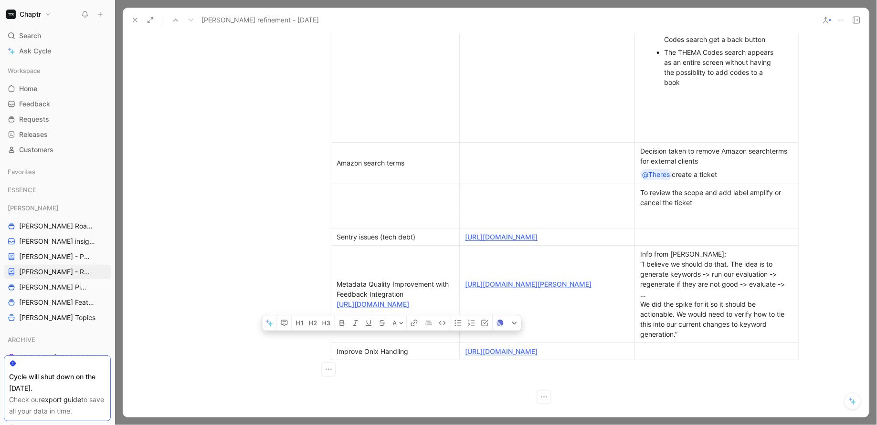
drag, startPoint x: 513, startPoint y: 385, endPoint x: 396, endPoint y: 379, distance: 117.5
click at [396, 360] on tr "Improve Onix Handling [URL][DOMAIN_NAME]" at bounding box center [564, 351] width 467 height 17
click at [325, 369] on icon "button" at bounding box center [328, 369] width 6 height 1
drag, startPoint x: 333, startPoint y: 368, endPoint x: 414, endPoint y: 370, distance: 80.7
click at [414, 356] on div "Improve Onix Handling" at bounding box center [395, 351] width 116 height 10
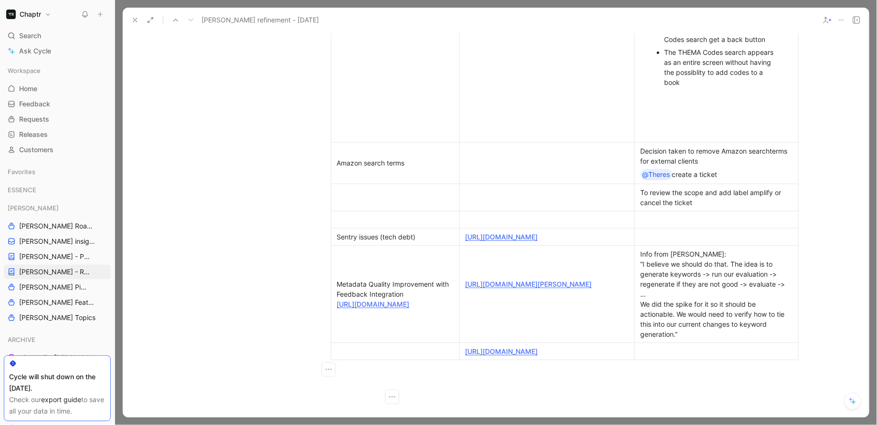
click at [378, 219] on div at bounding box center [395, 220] width 116 height 10
drag, startPoint x: 509, startPoint y: 381, endPoint x: 461, endPoint y: 358, distance: 53.1
click at [461, 358] on p "[URL][DOMAIN_NAME]" at bounding box center [546, 351] width 171 height 13
click at [479, 218] on div at bounding box center [546, 220] width 163 height 10
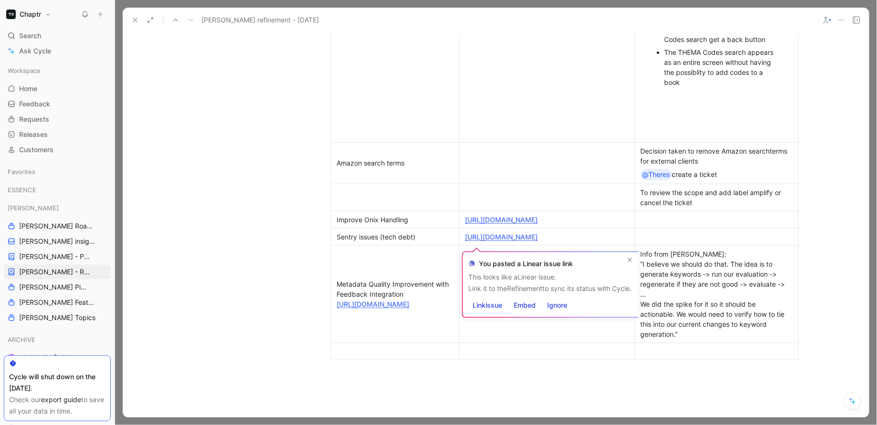
click at [411, 245] on td "Sentry issues (tech debt)" at bounding box center [395, 236] width 128 height 17
